Goal: Information Seeking & Learning: Learn about a topic

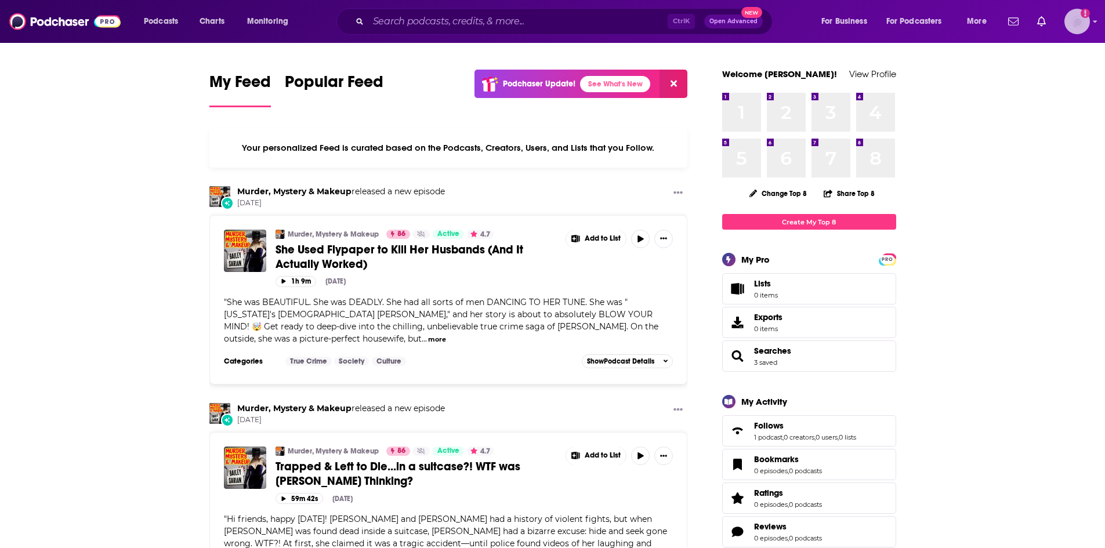
click at [1086, 24] on img "Logged in as evankrask" at bounding box center [1078, 22] width 26 height 26
click at [169, 19] on span "Podcasts" at bounding box center [161, 21] width 34 height 16
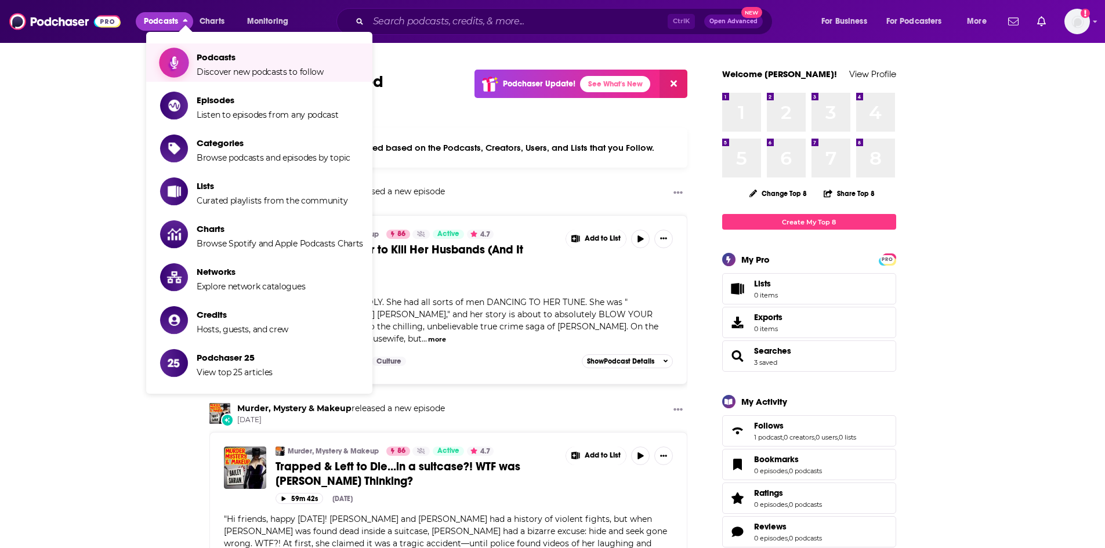
click at [218, 77] on span "Discover new podcasts to follow" at bounding box center [260, 72] width 127 height 10
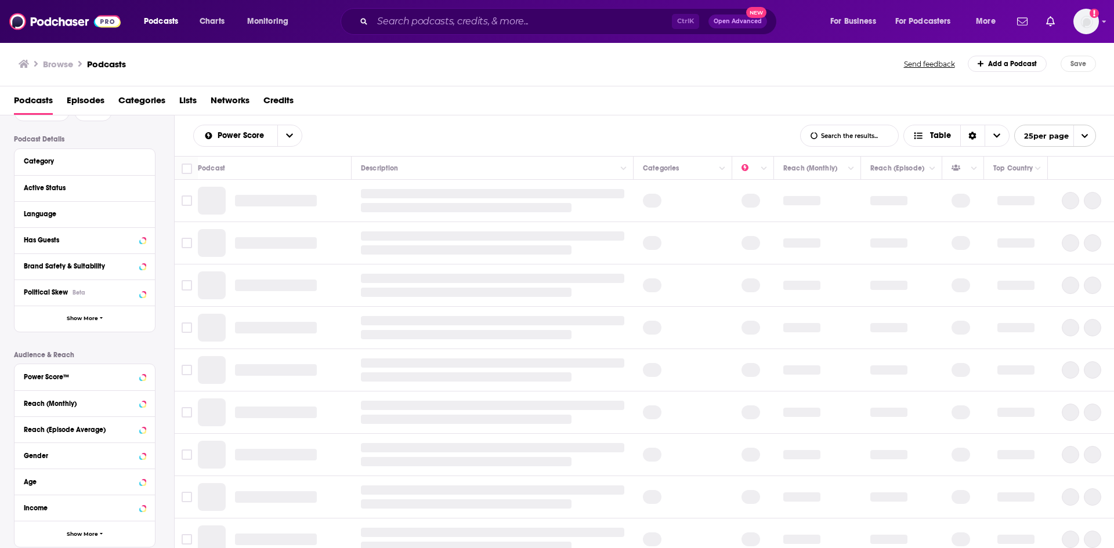
scroll to position [154, 0]
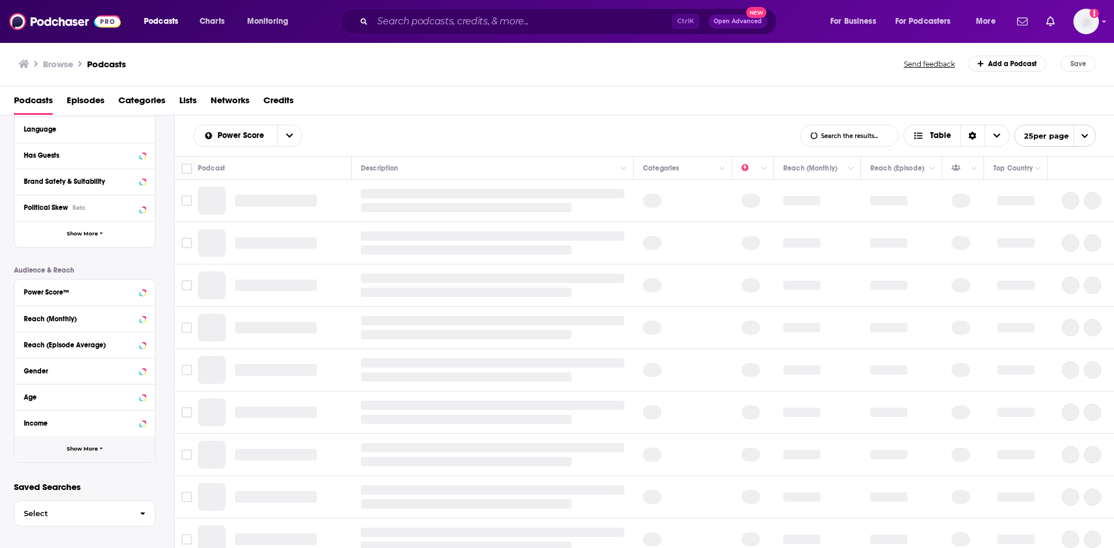
click at [96, 458] on button "Show More" at bounding box center [85, 449] width 140 height 26
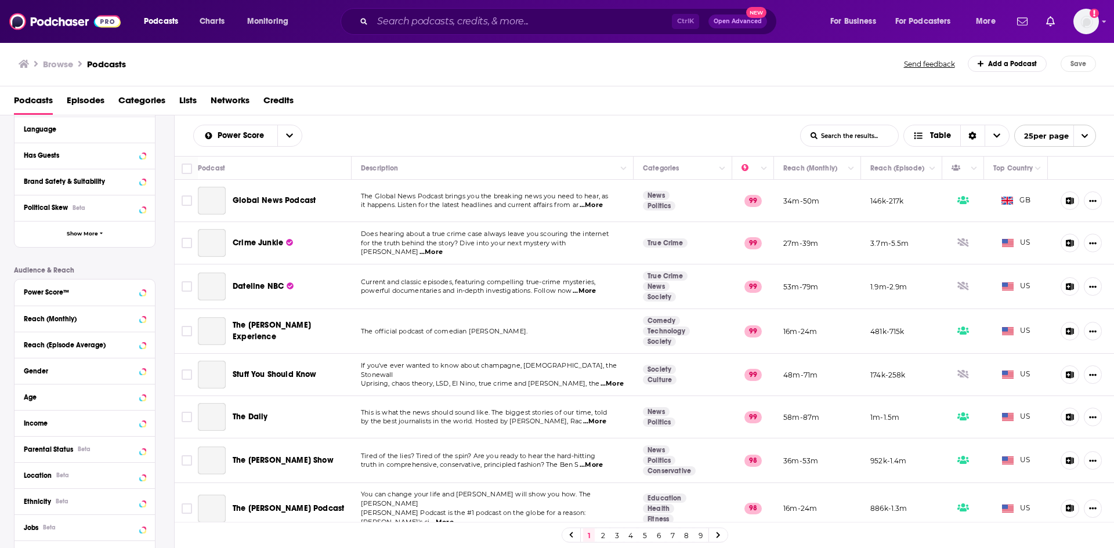
scroll to position [270, 0]
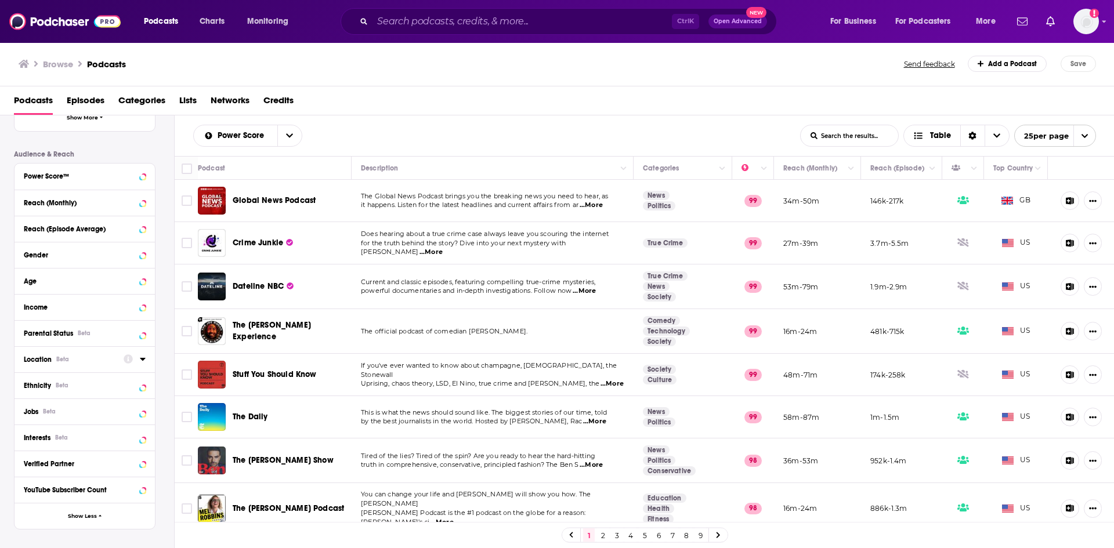
click at [139, 361] on div at bounding box center [135, 359] width 22 height 15
click at [143, 359] on icon at bounding box center [142, 359] width 5 height 3
click at [117, 378] on input at bounding box center [85, 380] width 122 height 16
type input "unit"
click at [26, 440] on icon at bounding box center [28, 439] width 7 height 7
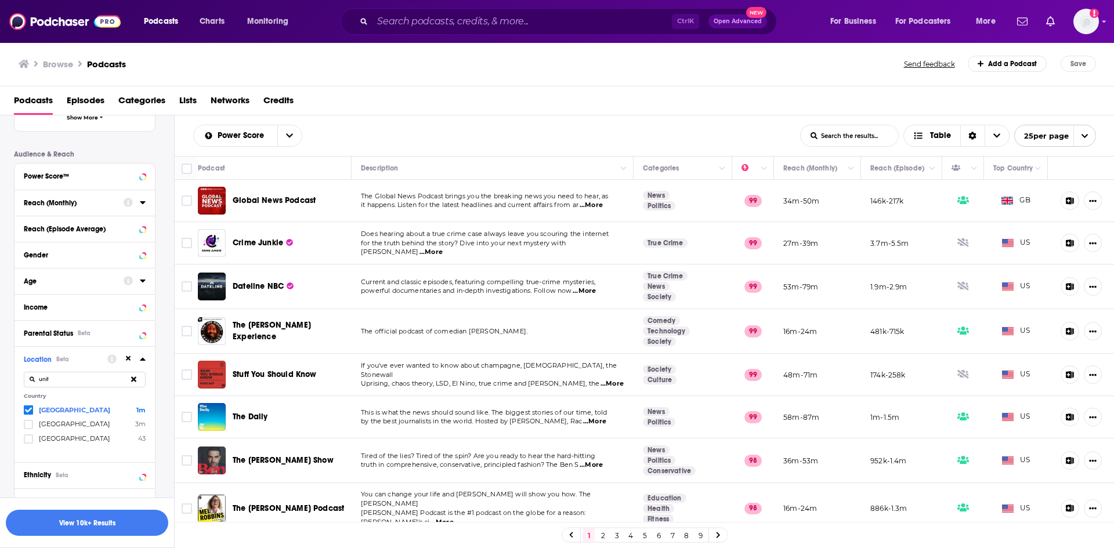
click at [59, 200] on div "Reach (Monthly)" at bounding box center [70, 203] width 92 height 8
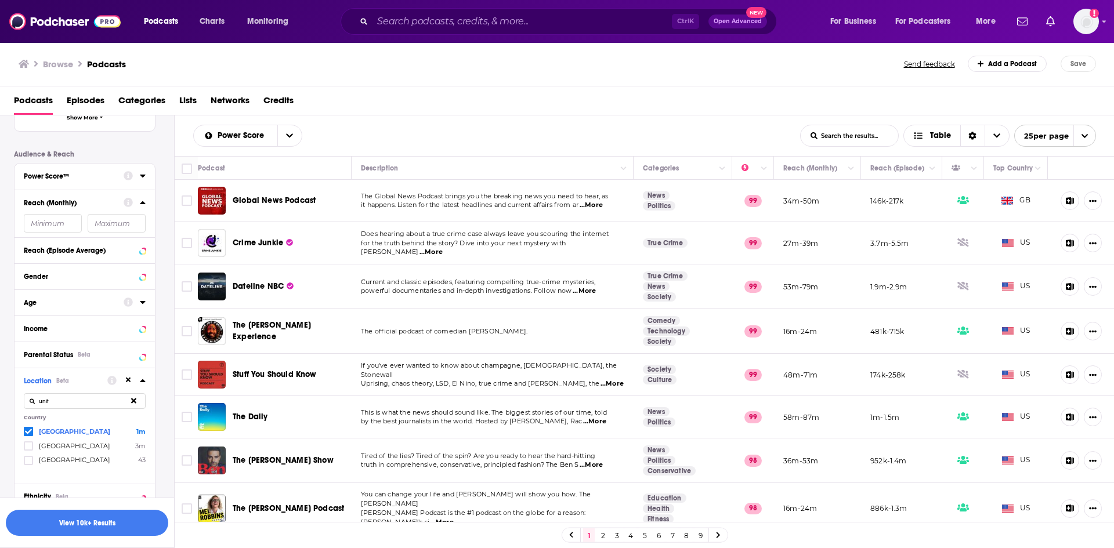
click at [47, 220] on input "number" at bounding box center [53, 223] width 58 height 19
type input "500000"
click at [89, 515] on button "View 3k Results" at bounding box center [87, 523] width 162 height 26
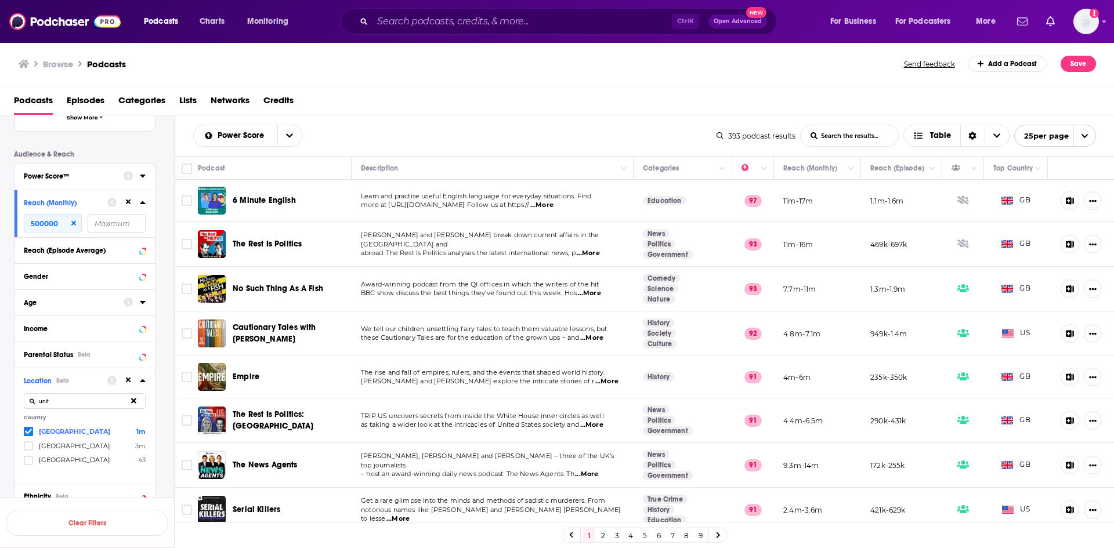
click at [1084, 139] on icon "open menu" at bounding box center [1085, 136] width 8 height 8
click at [1041, 196] on button "100 per page" at bounding box center [1055, 195] width 81 height 18
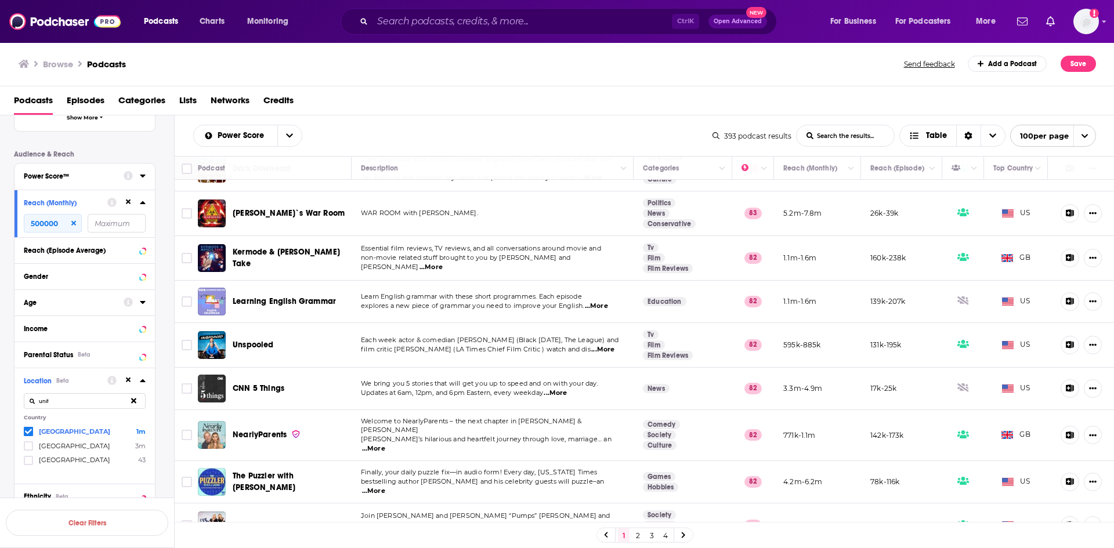
scroll to position [4069, 0]
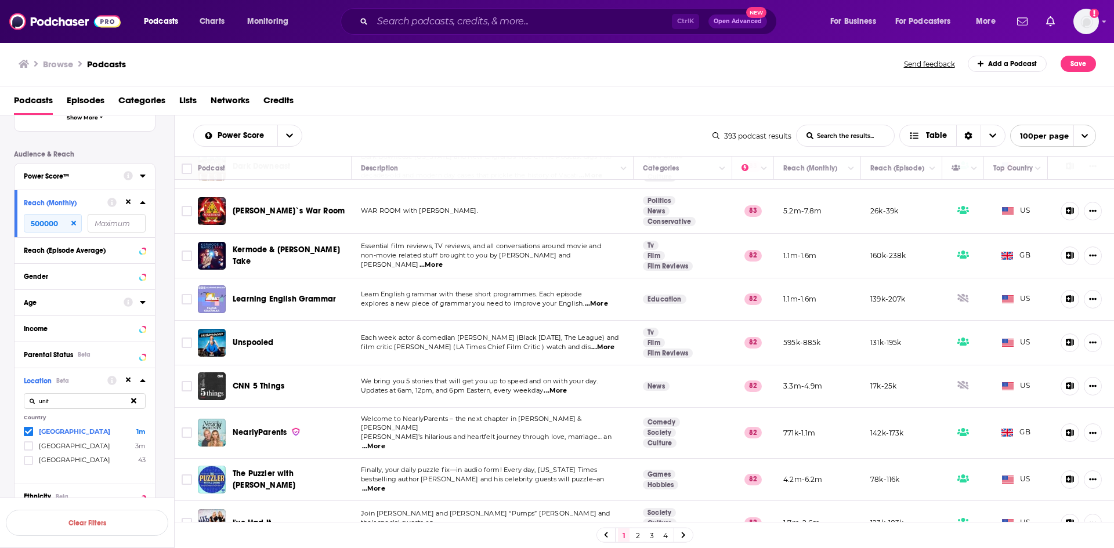
click at [635, 536] on link "2" at bounding box center [638, 535] width 12 height 14
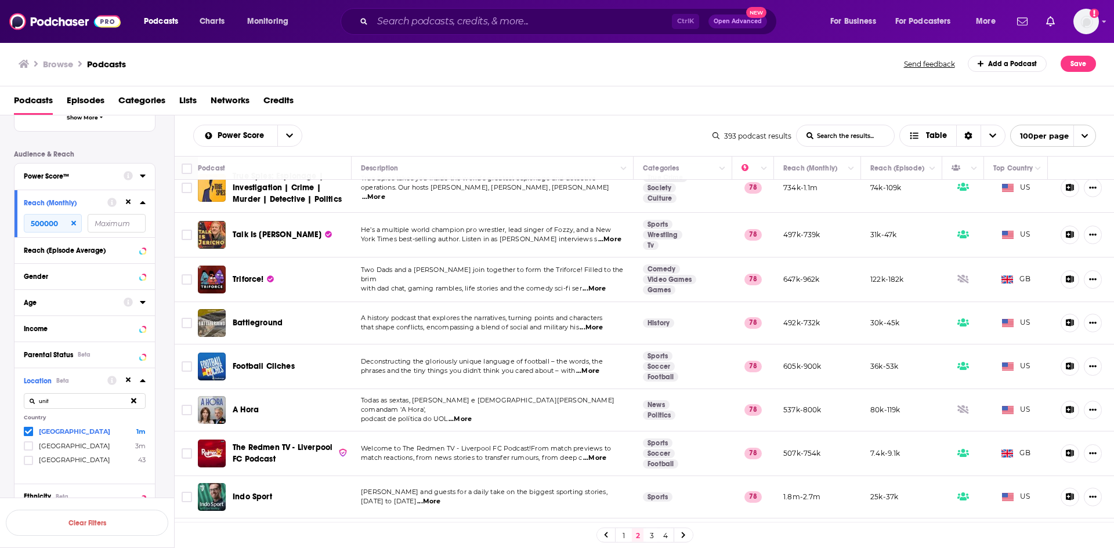
scroll to position [4074, 0]
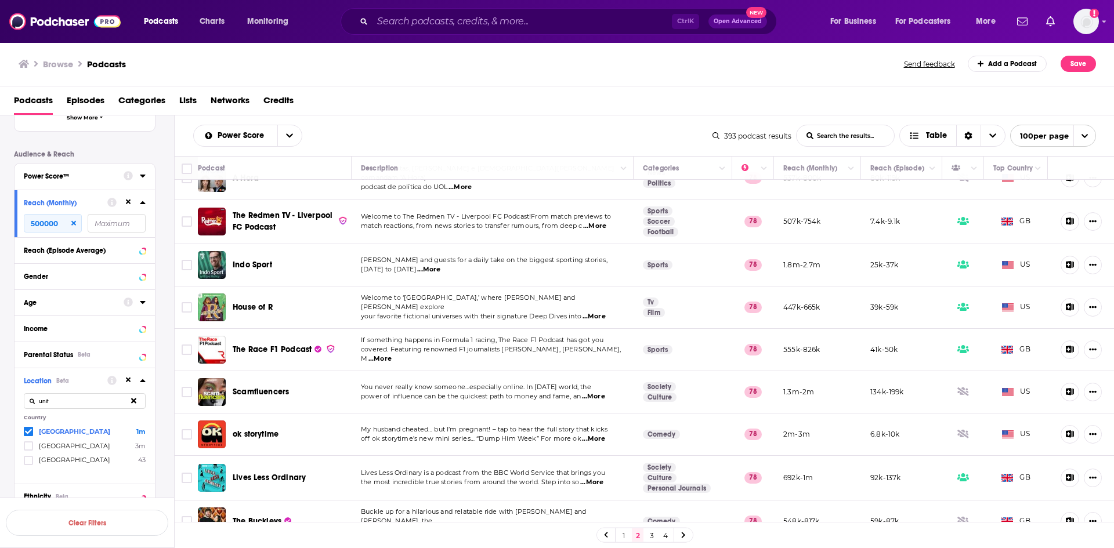
click at [650, 535] on link "3" at bounding box center [652, 535] width 12 height 14
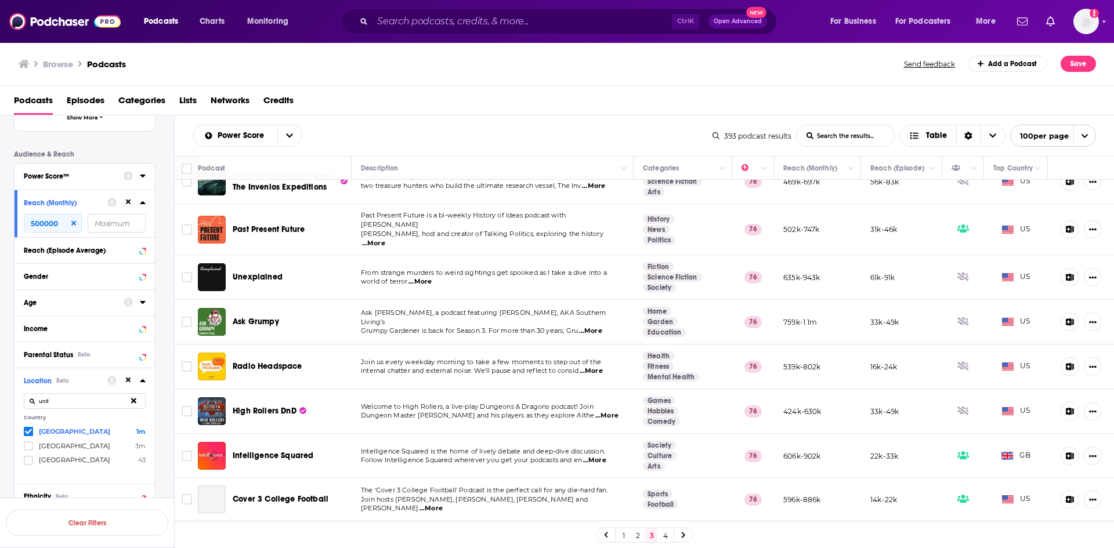
scroll to position [1914, 0]
